Goal: Task Accomplishment & Management: Manage account settings

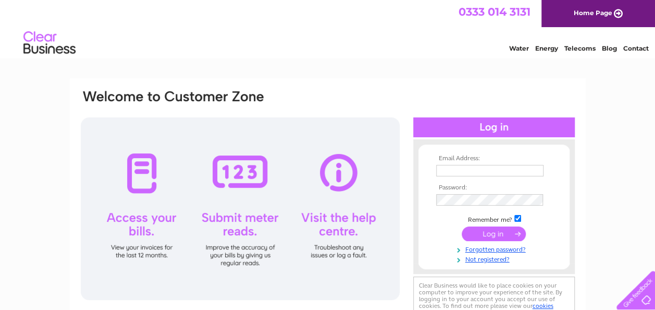
click at [475, 172] on input "text" at bounding box center [489, 170] width 107 height 11
type input "[EMAIL_ADDRESS][DOMAIN_NAME]"
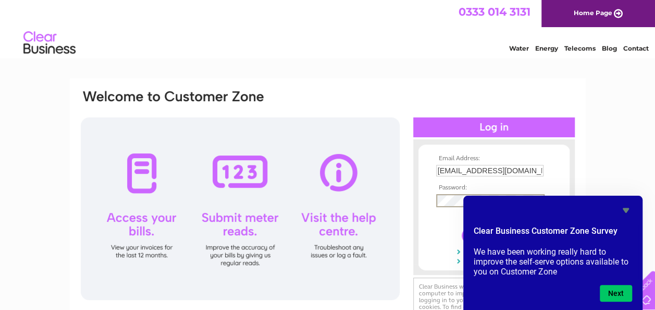
click at [462, 228] on input "submit" at bounding box center [494, 235] width 64 height 15
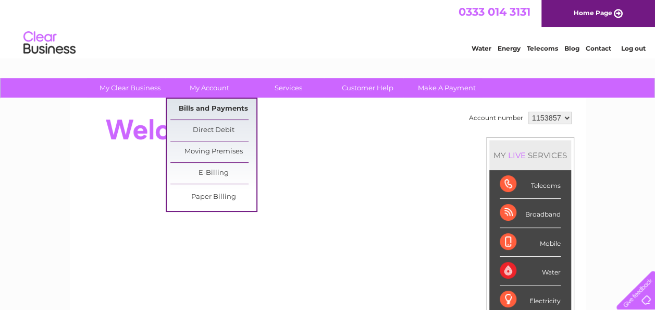
click at [206, 102] on link "Bills and Payments" at bounding box center [213, 109] width 86 height 21
click at [205, 108] on link "Bills and Payments" at bounding box center [213, 109] width 86 height 21
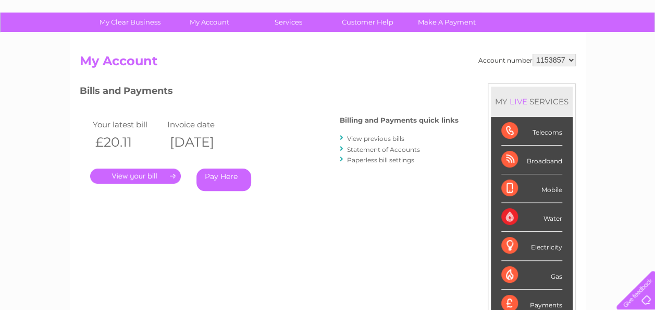
scroll to position [58, 0]
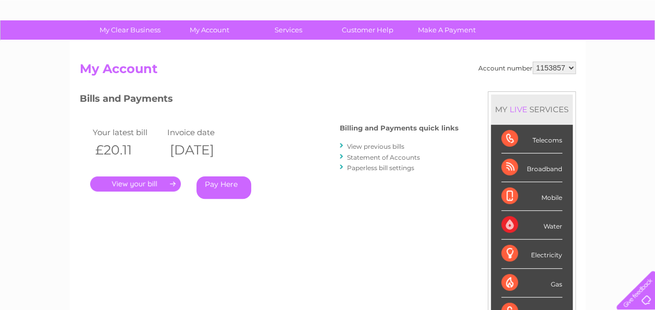
click at [135, 183] on link "." at bounding box center [135, 183] width 91 height 15
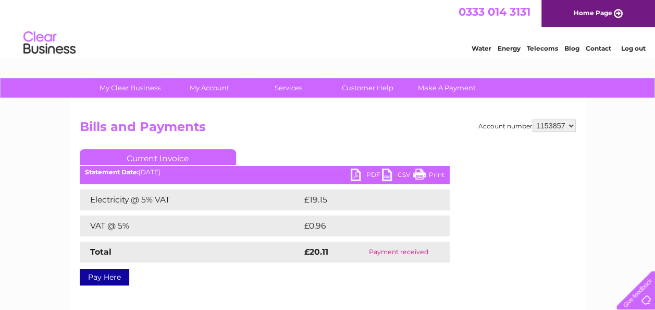
click at [358, 172] on link "PDF" at bounding box center [366, 175] width 31 height 15
